Goal: Find specific page/section: Find specific page/section

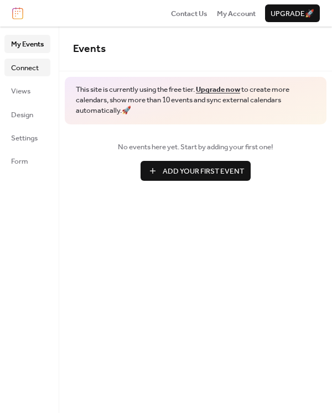
click at [19, 69] on span "Connect" at bounding box center [25, 68] width 28 height 11
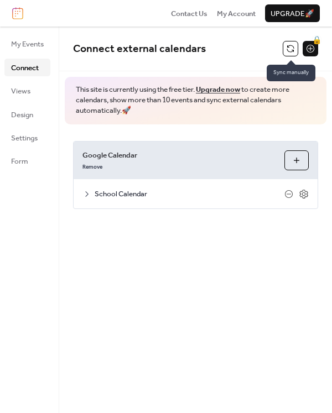
click at [287, 53] on button at bounding box center [290, 48] width 15 height 15
